Goal: Navigation & Orientation: Go to known website

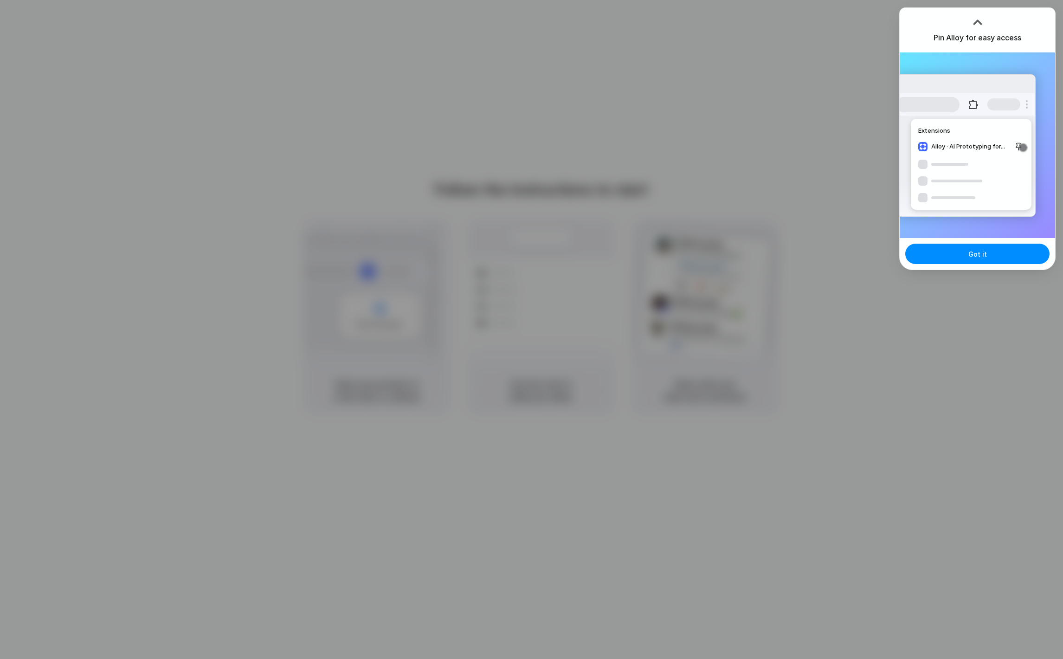
click at [977, 264] on div "Got it" at bounding box center [977, 254] width 155 height 32
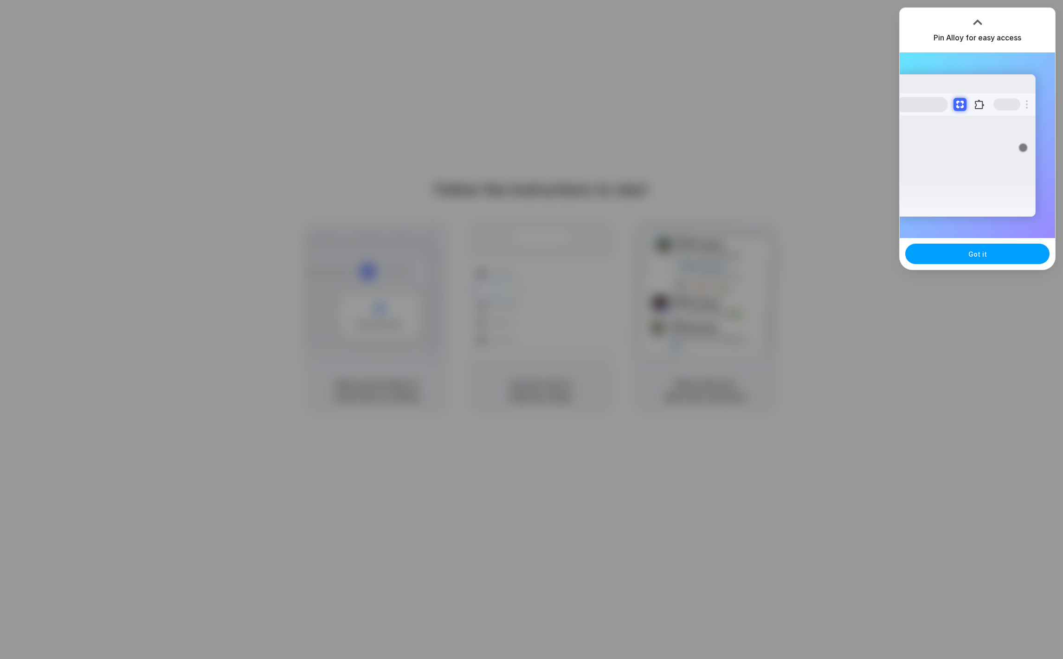
click at [978, 253] on span "Got it" at bounding box center [978, 254] width 19 height 10
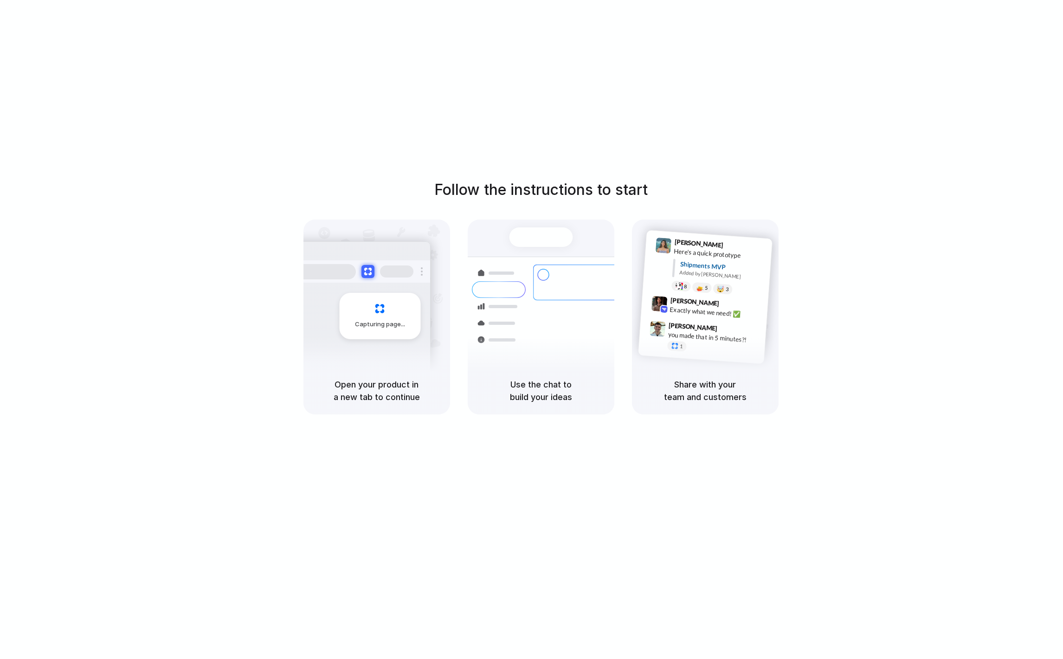
click at [399, 347] on div "Capturing page" at bounding box center [361, 312] width 140 height 142
